Goal: Information Seeking & Learning: Learn about a topic

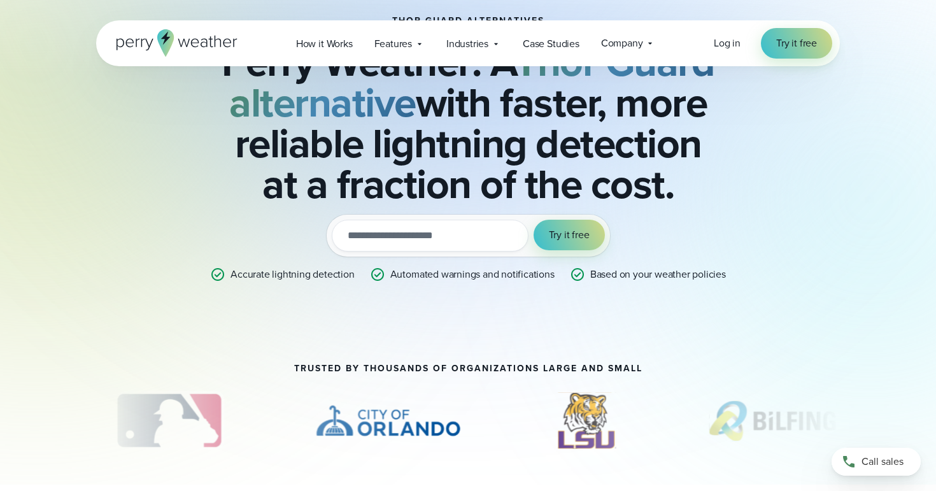
scroll to position [90, 0]
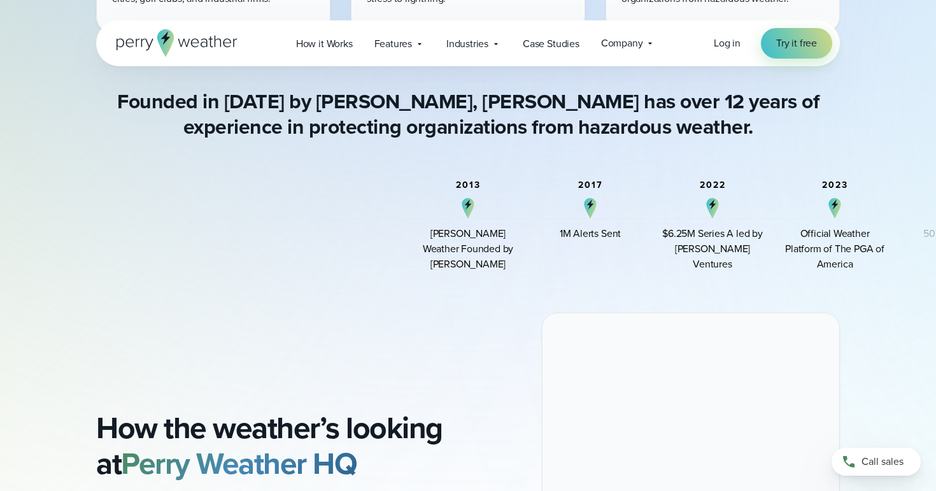
scroll to position [914, 0]
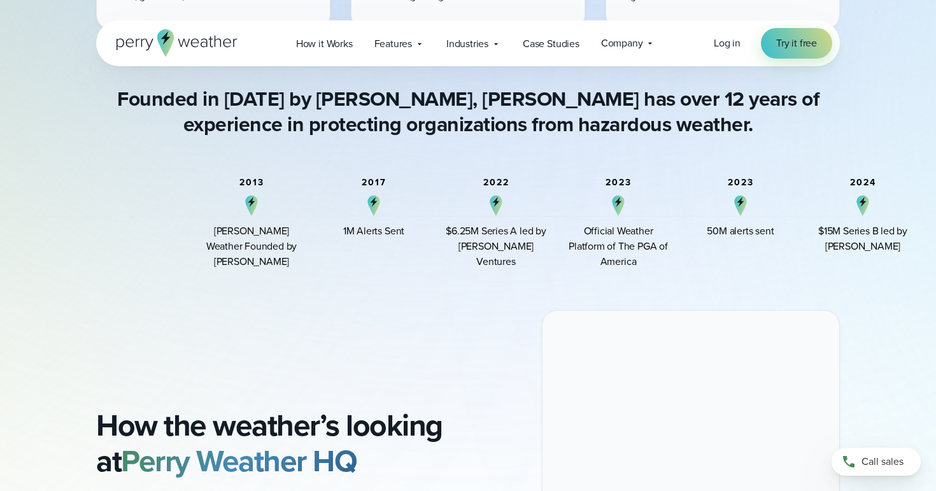
drag, startPoint x: 640, startPoint y: 225, endPoint x: 423, endPoint y: 262, distance: 219.7
click at [423, 262] on div "2017 1M Alerts Sent" at bounding box center [374, 224] width 102 height 92
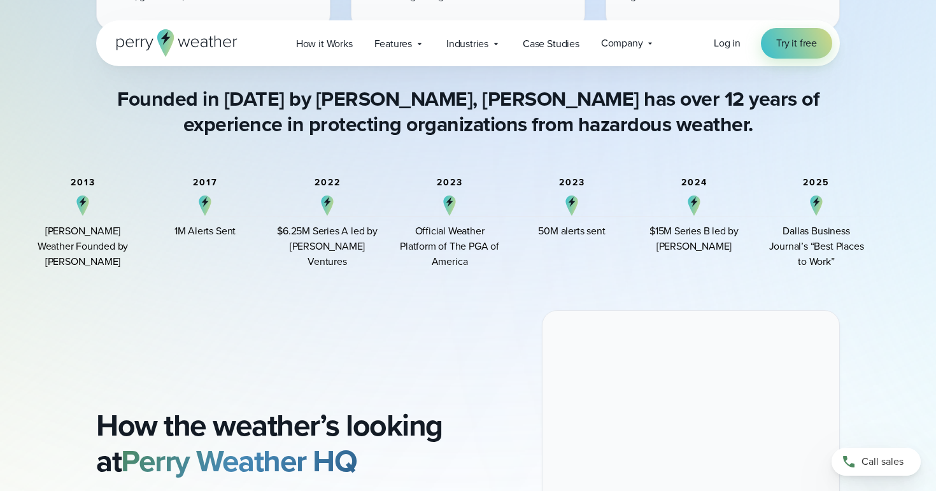
drag, startPoint x: 631, startPoint y: 226, endPoint x: 490, endPoint y: 239, distance: 141.3
click at [490, 239] on div "Official Weather Platform of The PGA of America" at bounding box center [450, 247] width 102 height 46
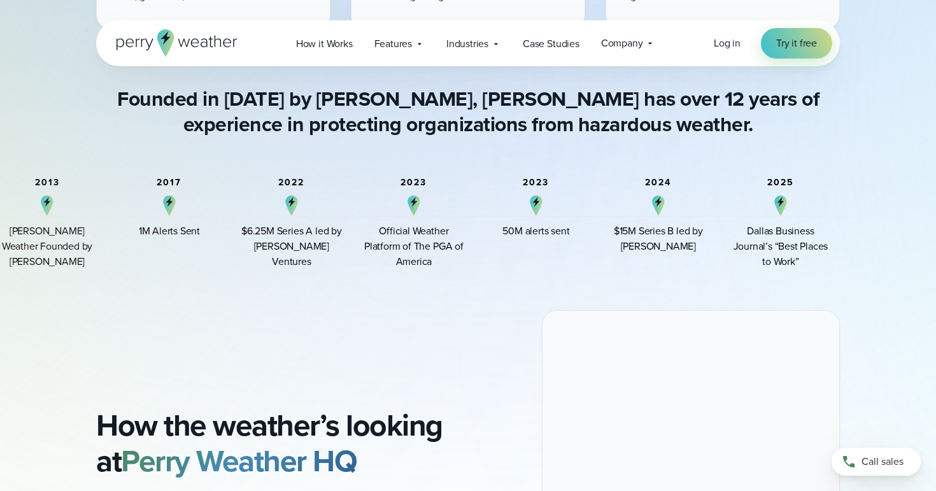
drag, startPoint x: 639, startPoint y: 222, endPoint x: 578, endPoint y: 222, distance: 61.1
click at [578, 222] on div "2023 50M alerts sent" at bounding box center [536, 224] width 102 height 92
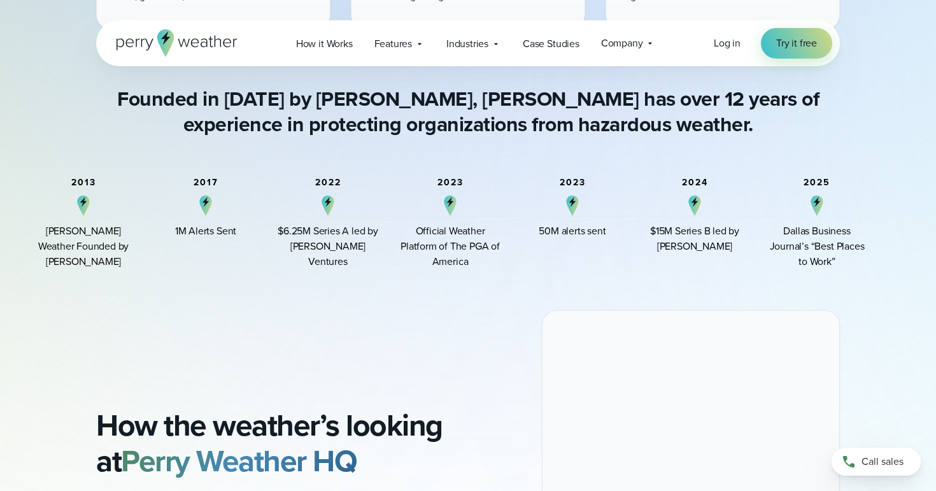
drag, startPoint x: 578, startPoint y: 222, endPoint x: 683, endPoint y: 215, distance: 104.7
click at [683, 215] on div "2024 $15M Series B led by Arthur Ventures" at bounding box center [695, 224] width 102 height 92
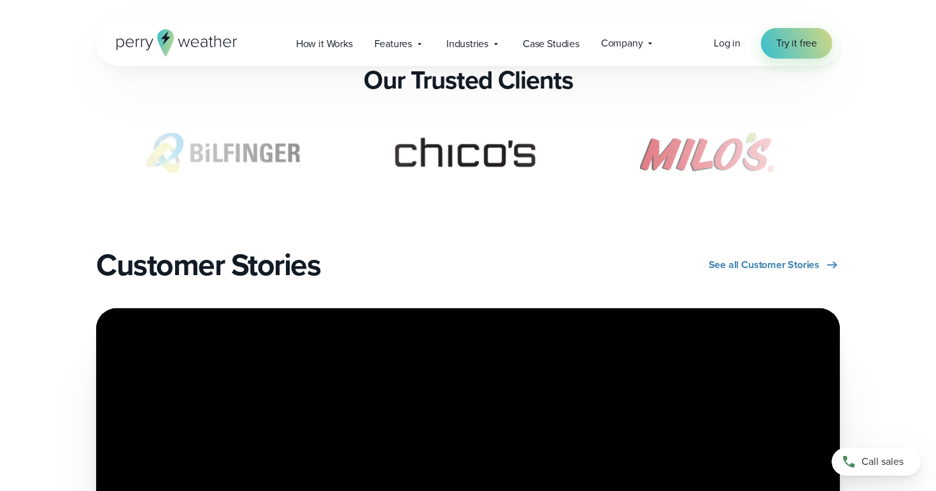
scroll to position [2536, 0]
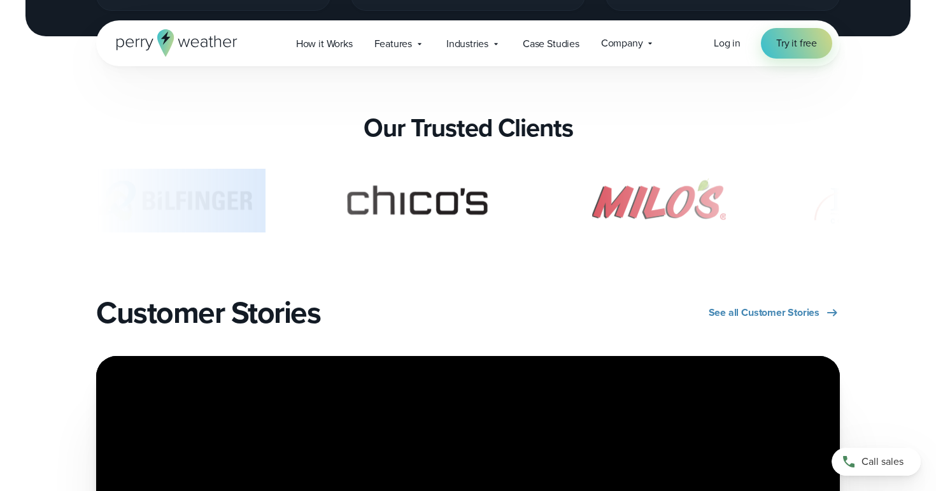
drag, startPoint x: 563, startPoint y: 196, endPoint x: 204, endPoint y: 201, distance: 359.2
click at [204, 201] on div "slideshow" at bounding box center [468, 201] width 744 height 64
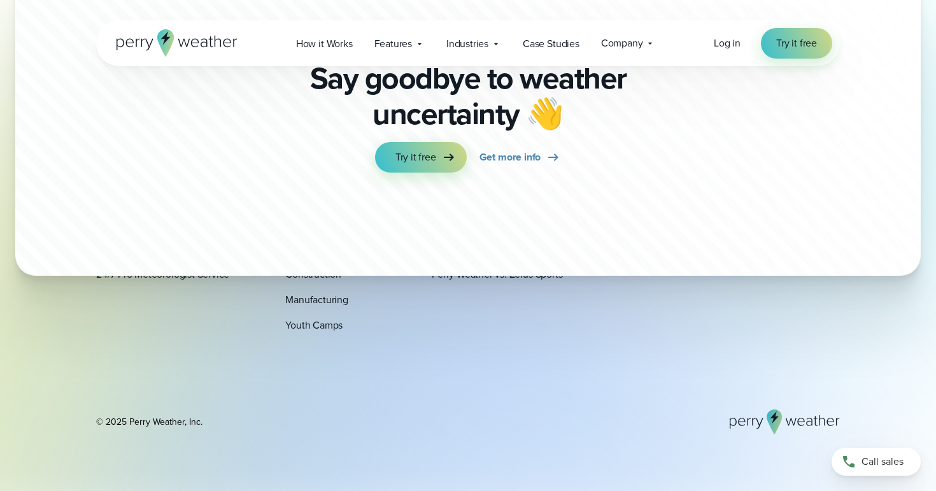
scroll to position [3681, 0]
